Goal: Find specific page/section: Find specific page/section

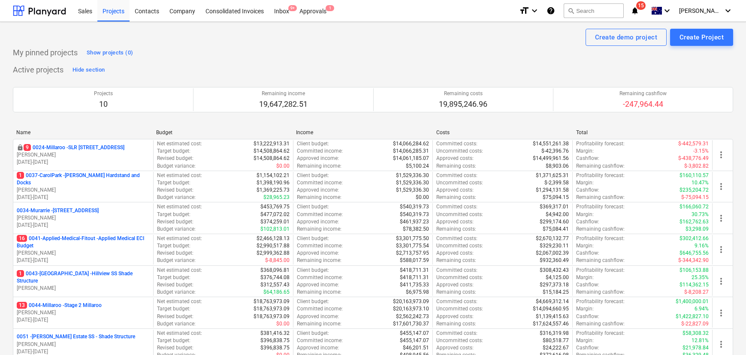
scroll to position [117, 0]
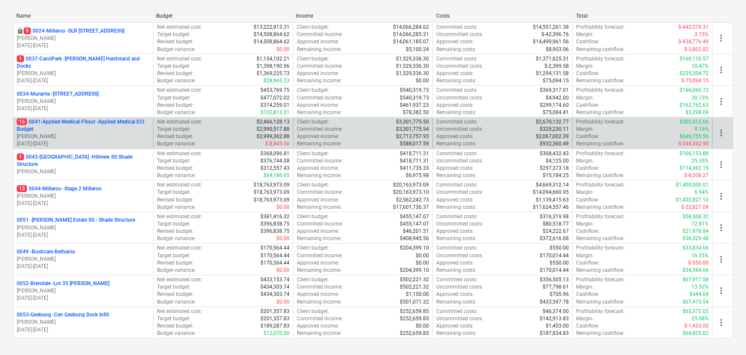
click at [77, 121] on p "16 0041-Applied-Medical-Fitout - Applied Medical ECI Budget" at bounding box center [83, 125] width 133 height 15
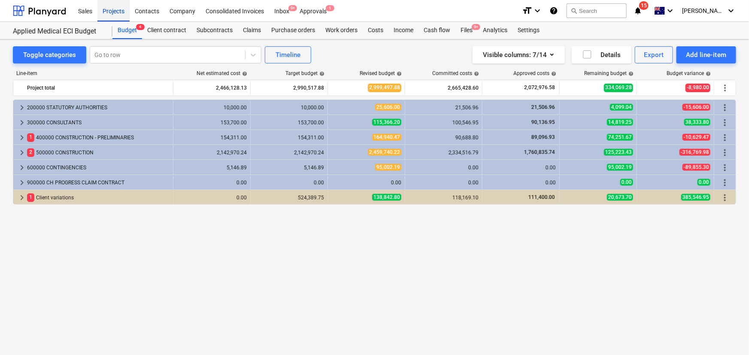
click at [111, 9] on div "Projects" at bounding box center [113, 11] width 32 height 22
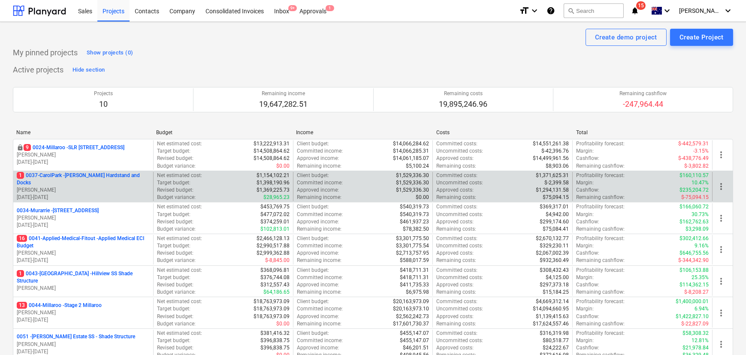
click at [97, 180] on p "1 0037-CarolPark - [PERSON_NAME] Hardstand and Docks" at bounding box center [83, 179] width 133 height 15
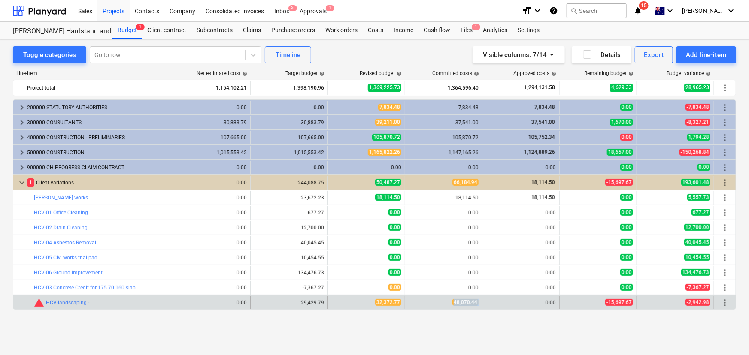
drag, startPoint x: 453, startPoint y: 304, endPoint x: 496, endPoint y: 307, distance: 42.5
click at [496, 307] on div "bar_chart warning HCV-landscaping - edit 0.00 edit 29,429.79 edit 32,372.77 48,…" at bounding box center [374, 303] width 722 height 14
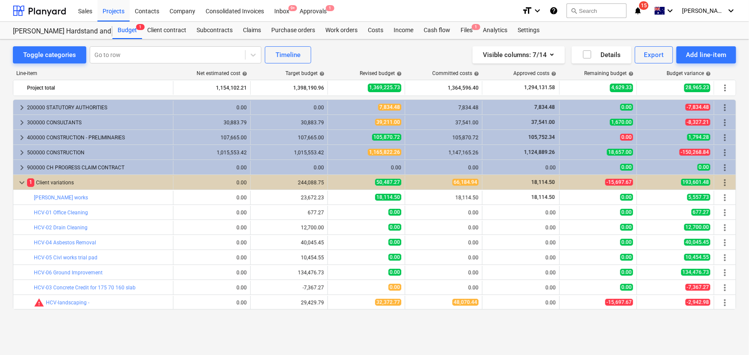
click at [438, 322] on div "Line-item Net estimated cost help Target budget help Revised budget help Commit…" at bounding box center [374, 196] width 723 height 266
drag, startPoint x: 381, startPoint y: 304, endPoint x: 430, endPoint y: 321, distance: 52.1
click at [414, 303] on div "bar_chart warning HCV-landscaping - edit 0.00 edit 29,429.79 edit 32,372.77 48,…" at bounding box center [374, 303] width 722 height 14
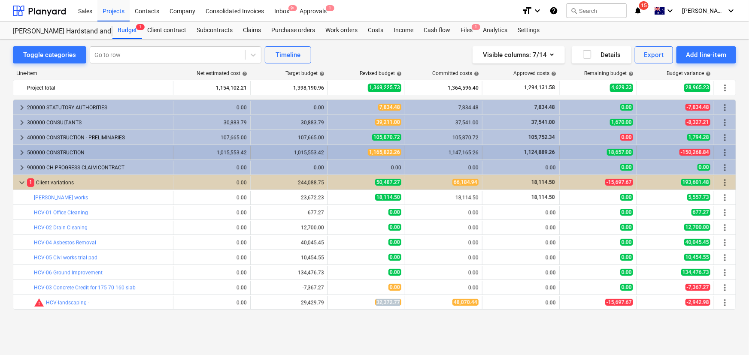
click at [18, 150] on span "keyboard_arrow_right" at bounding box center [22, 153] width 10 height 10
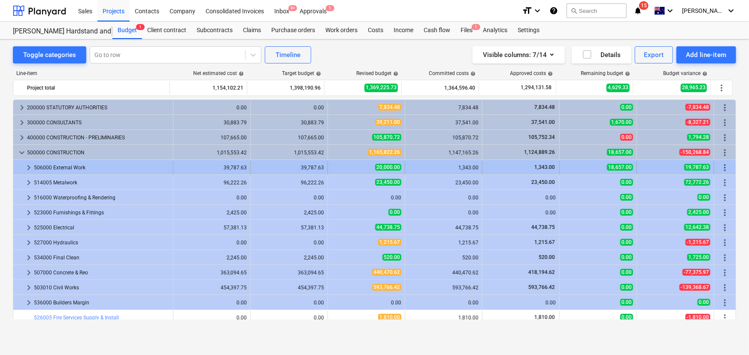
click at [23, 166] on div at bounding box center [20, 168] width 7 height 14
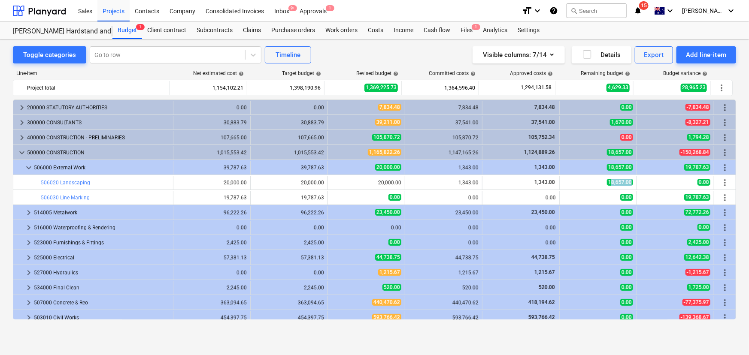
drag, startPoint x: 607, startPoint y: 182, endPoint x: 642, endPoint y: 189, distance: 35.9
click at [637, 182] on div "bar_chart 506020 Landscaping edit 20,000.00 edit 20,000.00 edit 20,000.00 1,343…" at bounding box center [374, 183] width 722 height 14
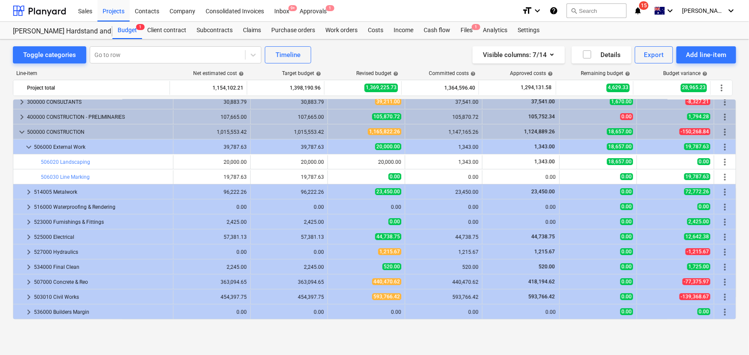
scroll to position [215, 0]
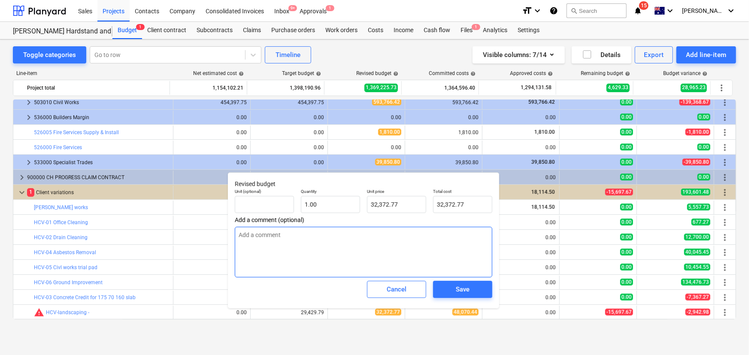
type textarea "x"
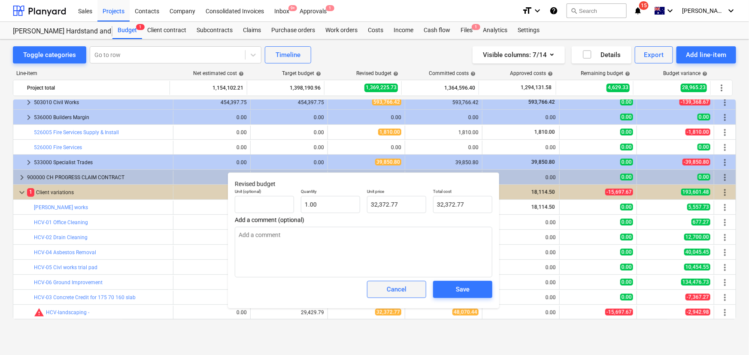
click at [403, 289] on div "Cancel" at bounding box center [397, 289] width 20 height 11
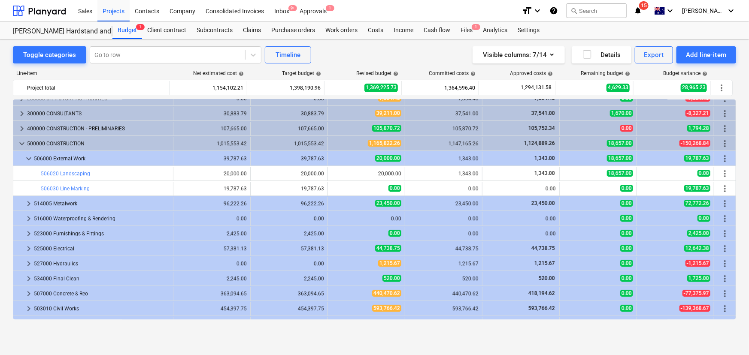
scroll to position [0, 0]
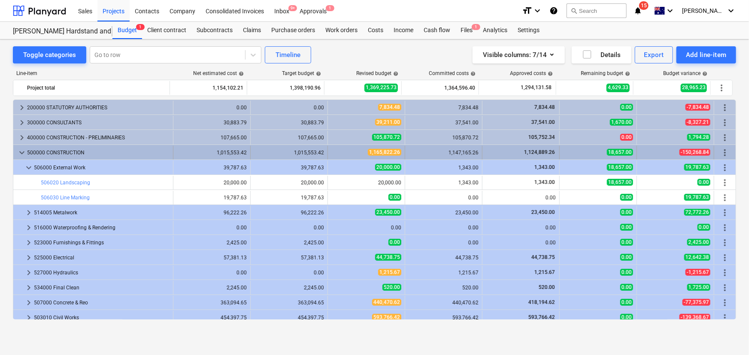
click at [18, 149] on span "keyboard_arrow_down" at bounding box center [22, 153] width 10 height 10
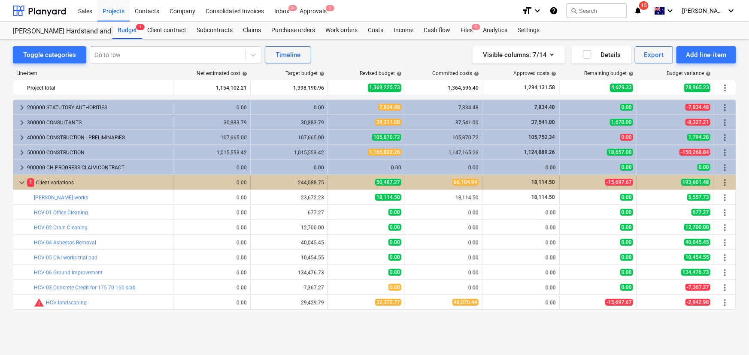
click at [27, 184] on span "keyboard_arrow_down" at bounding box center [22, 183] width 10 height 10
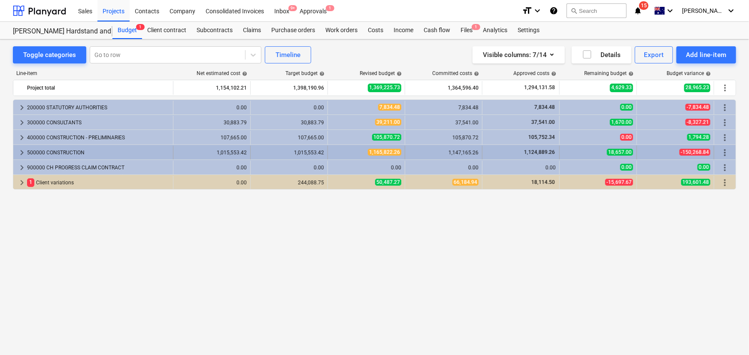
click at [19, 154] on span "keyboard_arrow_right" at bounding box center [22, 153] width 10 height 10
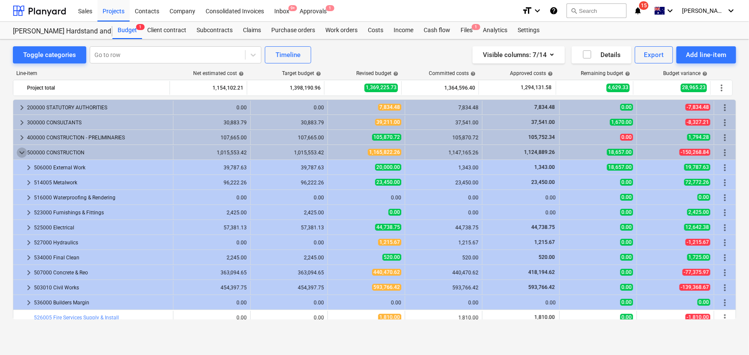
click at [19, 154] on span "keyboard_arrow_down" at bounding box center [22, 153] width 10 height 10
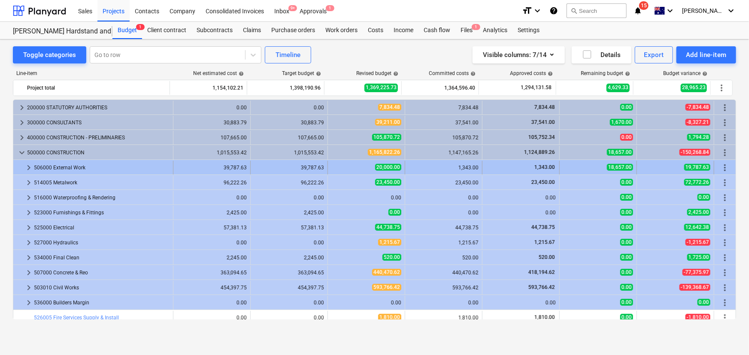
click at [25, 170] on span "keyboard_arrow_right" at bounding box center [29, 168] width 10 height 10
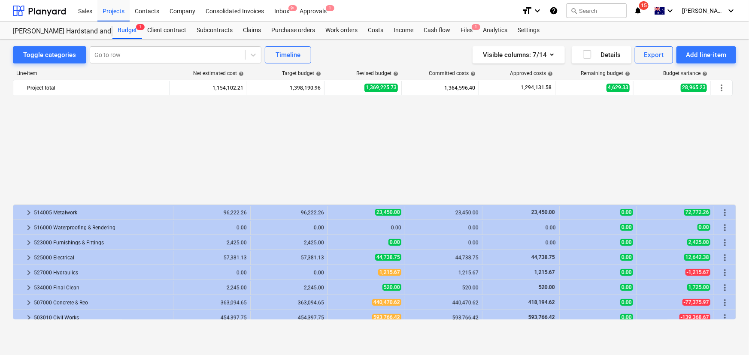
scroll to position [215, 0]
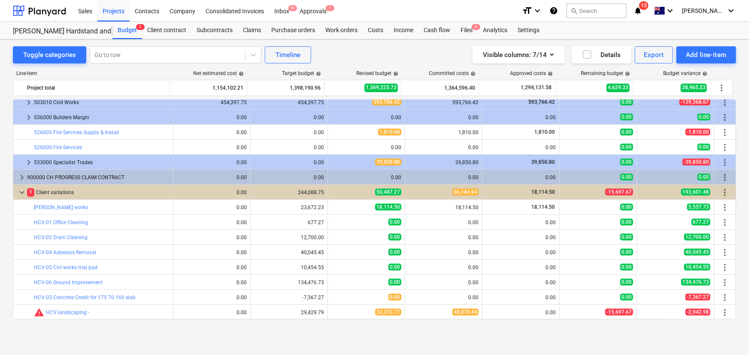
click at [473, 335] on div "Toggle categories Go to row Timeline Visible columns : 7/14 Details Export Add …" at bounding box center [374, 187] width 749 height 297
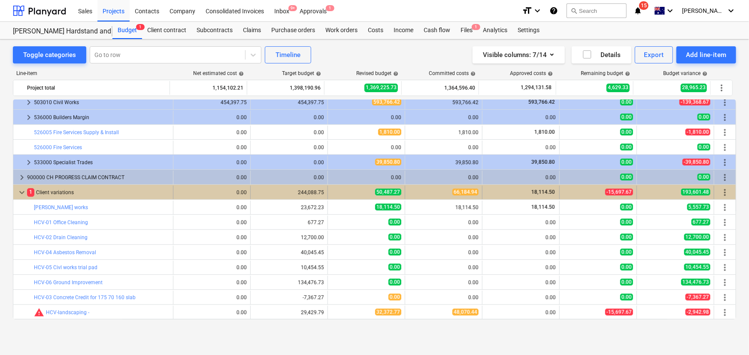
click at [21, 191] on span "keyboard_arrow_down" at bounding box center [22, 192] width 10 height 10
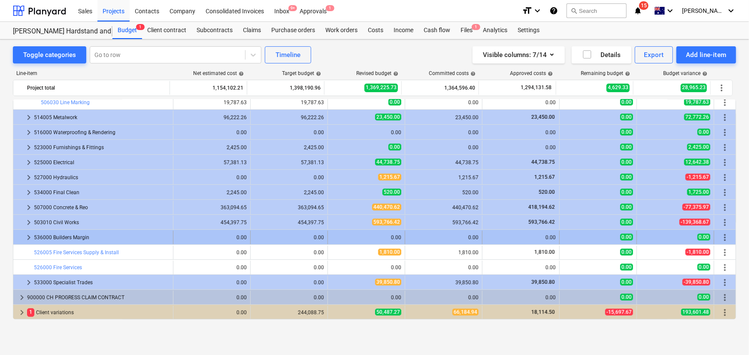
click at [27, 238] on span "keyboard_arrow_right" at bounding box center [29, 238] width 10 height 10
